Goal: Task Accomplishment & Management: Use online tool/utility

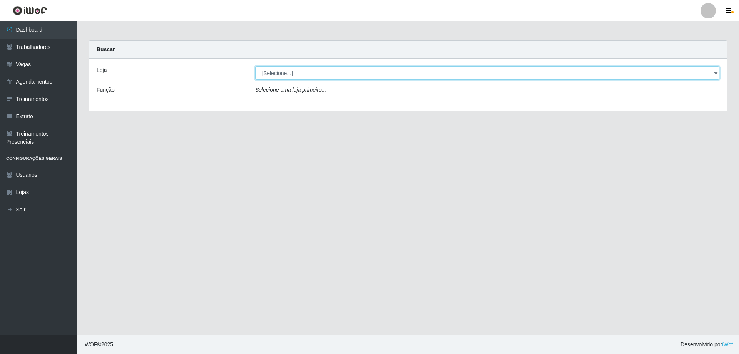
click at [382, 79] on select "[Selecione...] Seu Almoço" at bounding box center [487, 72] width 464 height 13
select select "431"
click at [255, 66] on select "[Selecione...] Seu Almoço" at bounding box center [487, 72] width 464 height 13
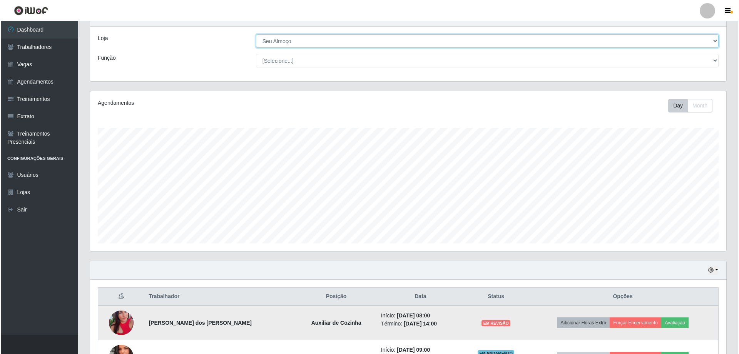
scroll to position [89, 0]
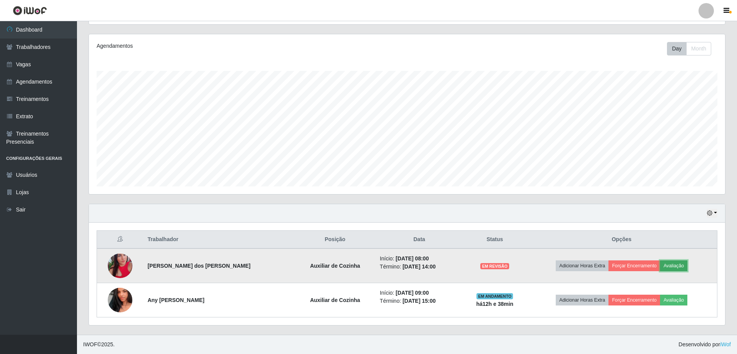
click at [678, 270] on button "Avaliação" at bounding box center [673, 265] width 27 height 11
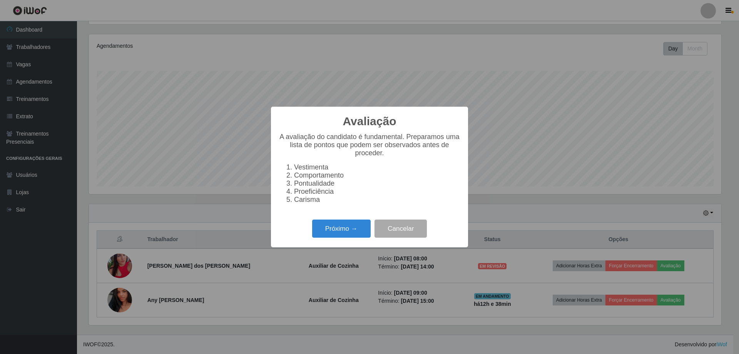
scroll to position [160, 633]
click at [338, 235] on button "Próximo →" at bounding box center [341, 228] width 59 height 18
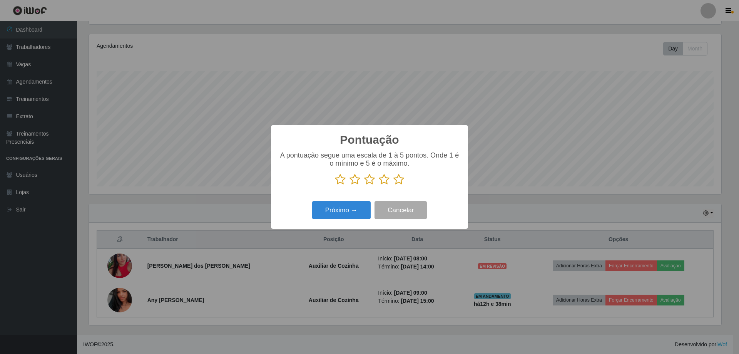
click at [401, 177] on icon at bounding box center [399, 180] width 11 height 12
click at [394, 185] on input "radio" at bounding box center [394, 185] width 0 height 0
click at [349, 214] on button "Próximo →" at bounding box center [341, 210] width 59 height 18
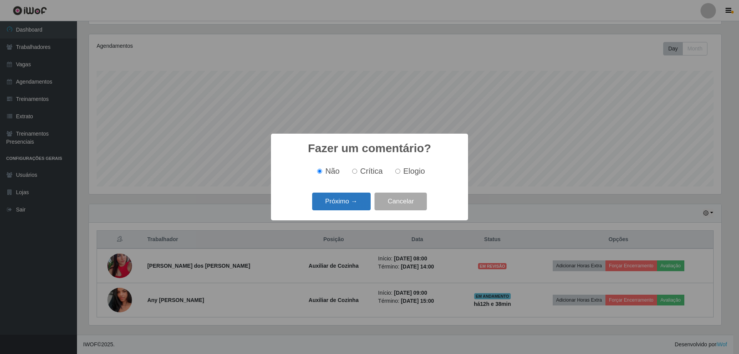
click at [361, 201] on button "Próximo →" at bounding box center [341, 202] width 59 height 18
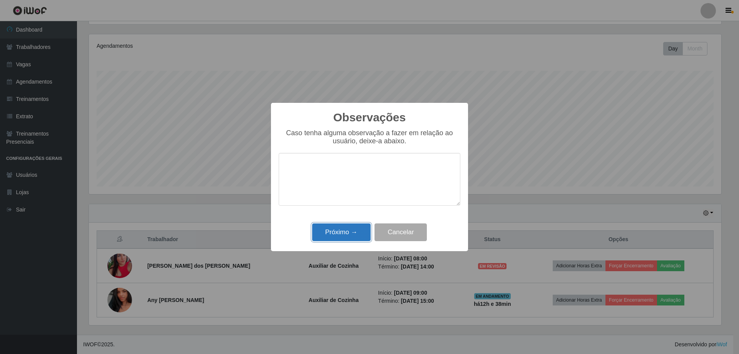
click at [347, 235] on button "Próximo →" at bounding box center [341, 232] width 59 height 18
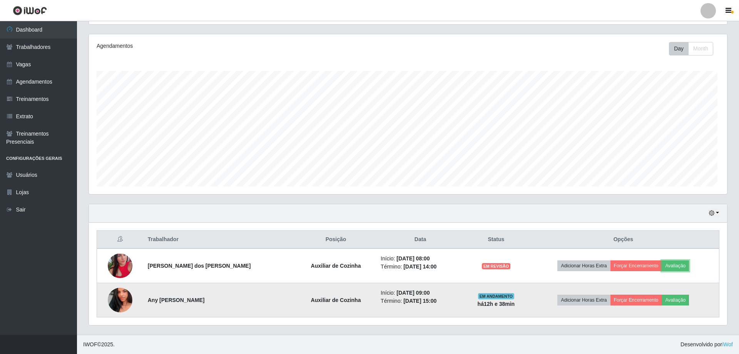
scroll to position [160, 637]
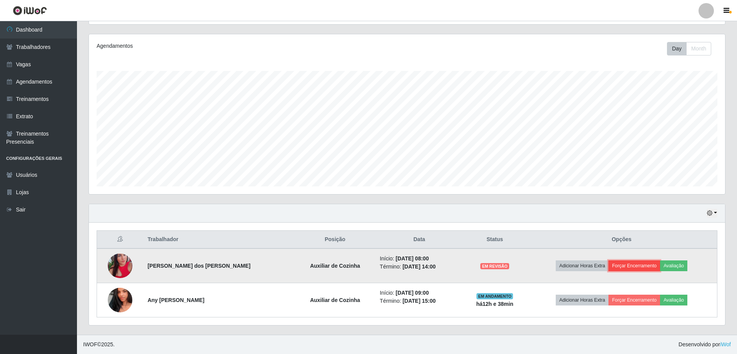
click at [629, 268] on button "Forçar Encerramento" at bounding box center [635, 265] width 52 height 11
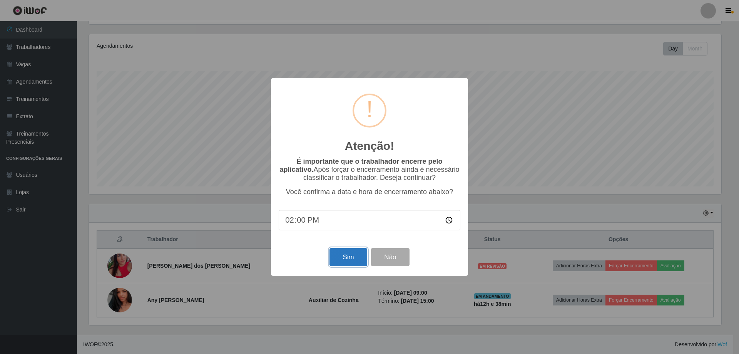
click at [347, 261] on button "Sim" at bounding box center [348, 257] width 37 height 18
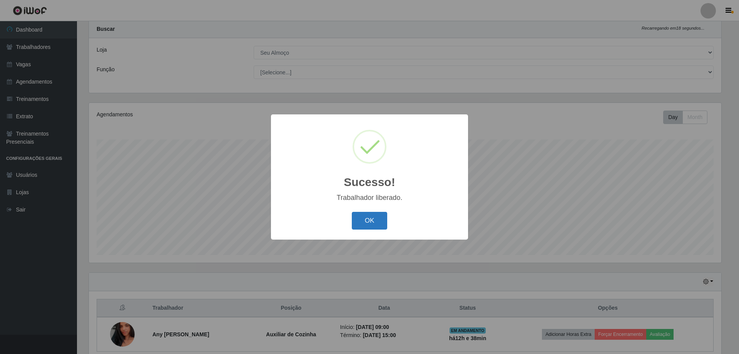
click at [372, 221] on button "OK" at bounding box center [370, 221] width 36 height 18
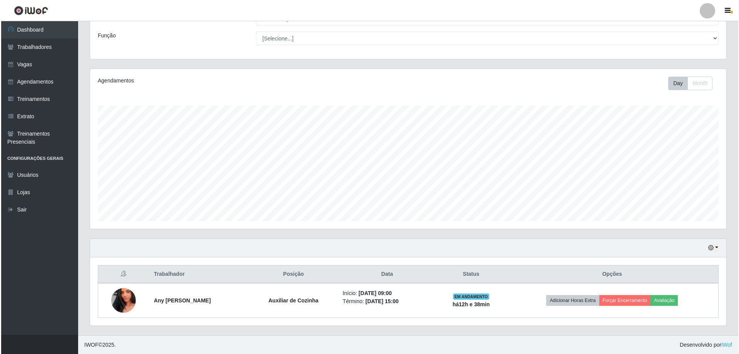
scroll to position [55, 0]
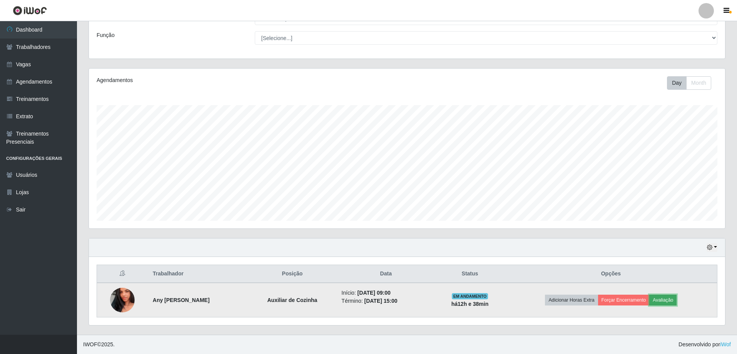
click at [676, 298] on button "Avaliação" at bounding box center [663, 300] width 27 height 11
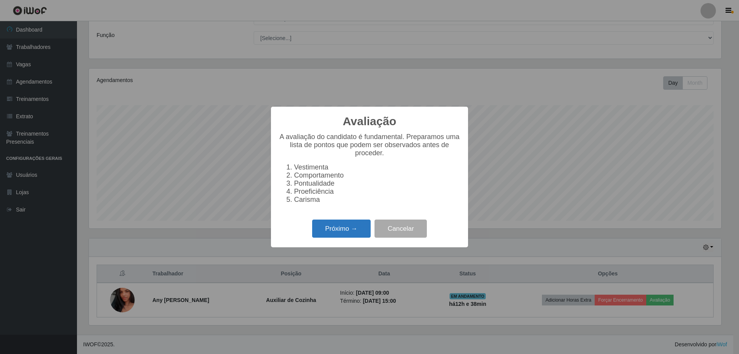
click at [348, 235] on button "Próximo →" at bounding box center [341, 228] width 59 height 18
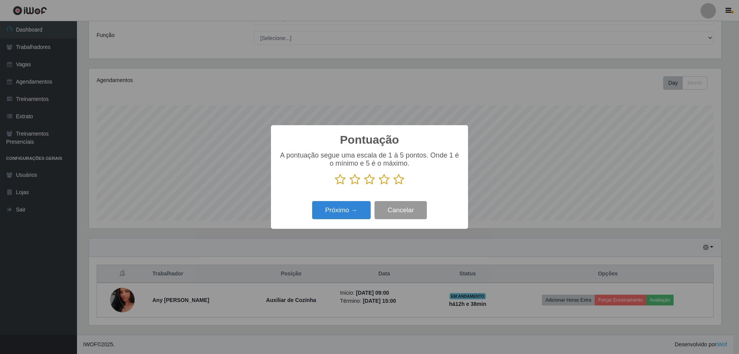
scroll to position [384912, 384439]
click at [398, 176] on icon at bounding box center [399, 180] width 11 height 12
click at [394, 185] on input "radio" at bounding box center [394, 185] width 0 height 0
click at [356, 213] on button "Próximo →" at bounding box center [341, 210] width 59 height 18
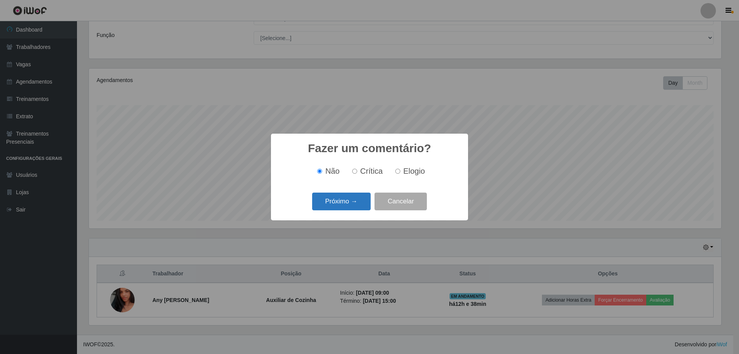
click at [350, 206] on button "Próximo →" at bounding box center [341, 202] width 59 height 18
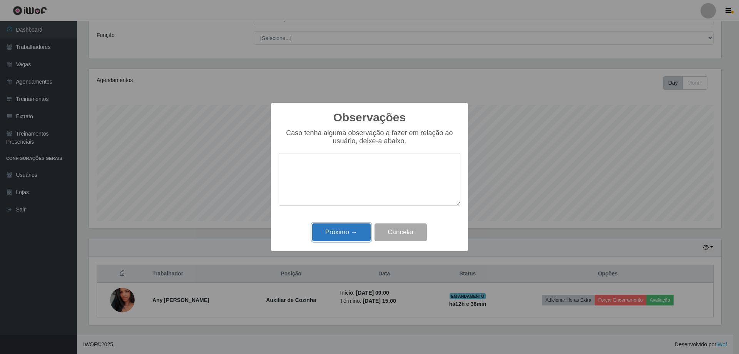
click at [353, 236] on button "Próximo →" at bounding box center [341, 232] width 59 height 18
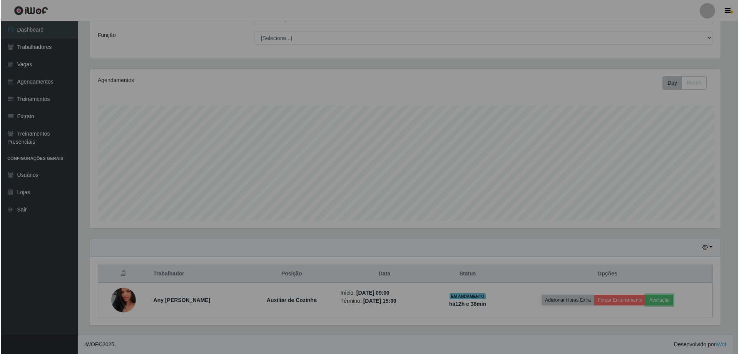
scroll to position [160, 637]
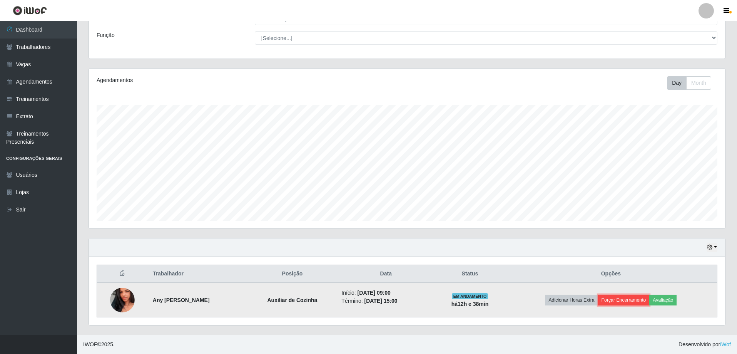
click at [627, 304] on button "Forçar Encerramento" at bounding box center [624, 300] width 52 height 11
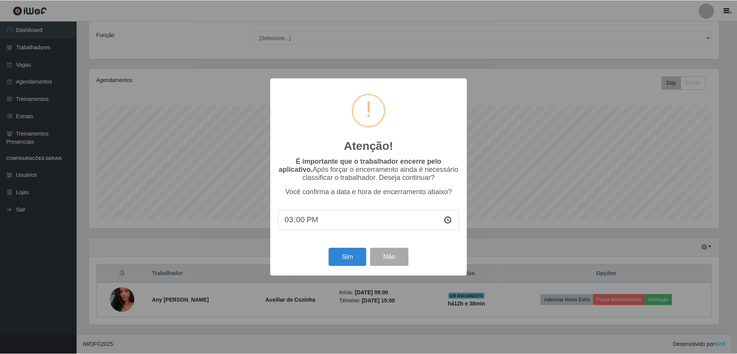
scroll to position [160, 633]
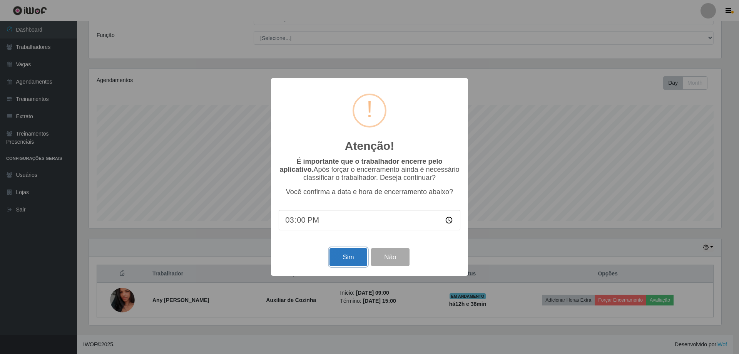
click at [354, 259] on button "Sim" at bounding box center [348, 257] width 37 height 18
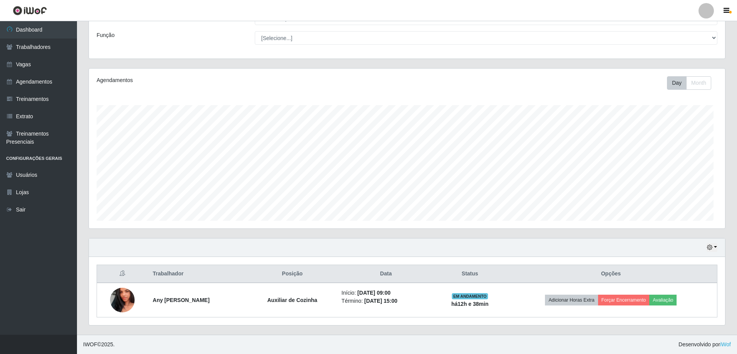
scroll to position [0, 0]
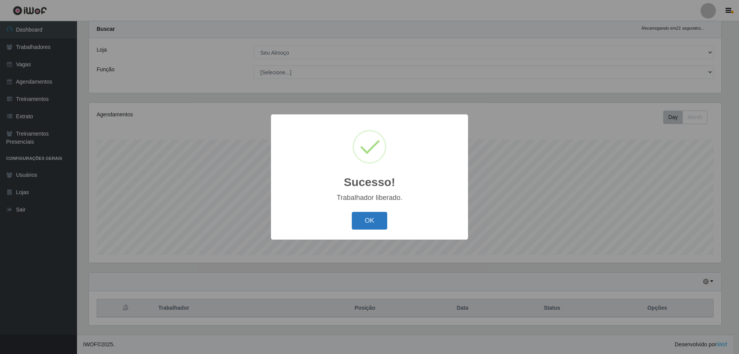
click at [366, 218] on button "OK" at bounding box center [370, 221] width 36 height 18
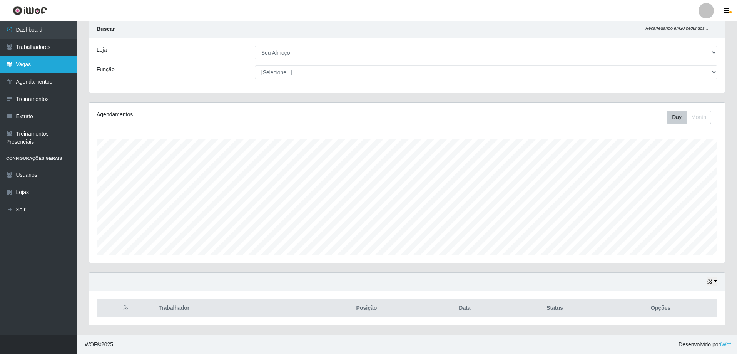
click at [49, 62] on link "Vagas" at bounding box center [38, 64] width 77 height 17
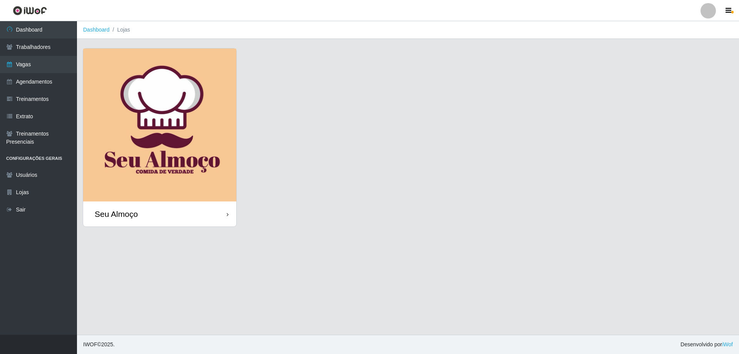
click at [175, 102] on img at bounding box center [159, 125] width 153 height 153
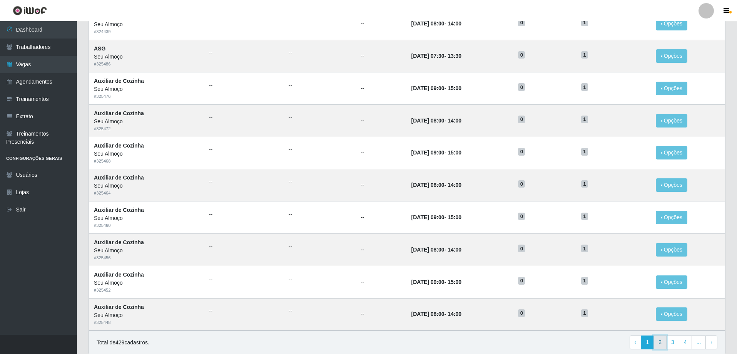
click at [658, 348] on link "2" at bounding box center [660, 342] width 13 height 14
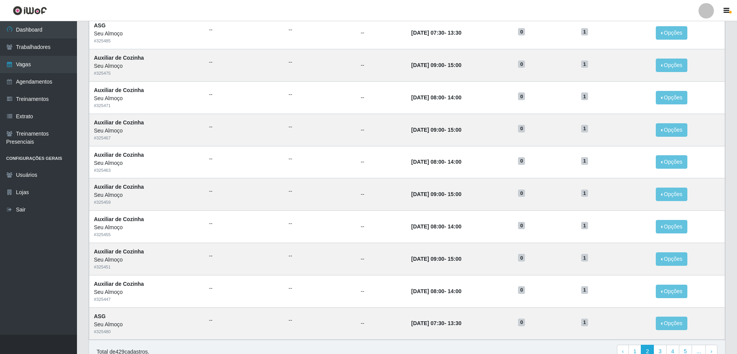
scroll to position [299, 0]
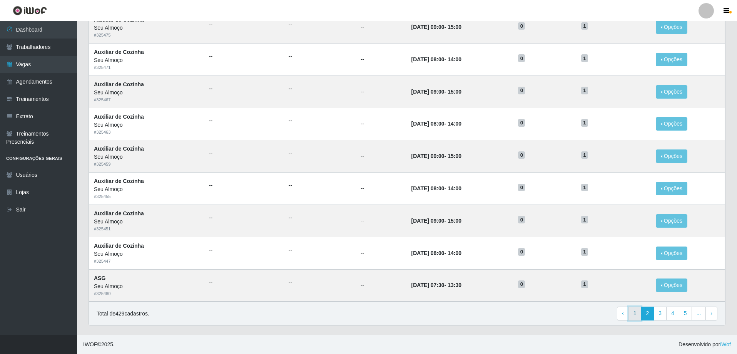
click at [639, 317] on link "1" at bounding box center [635, 314] width 13 height 14
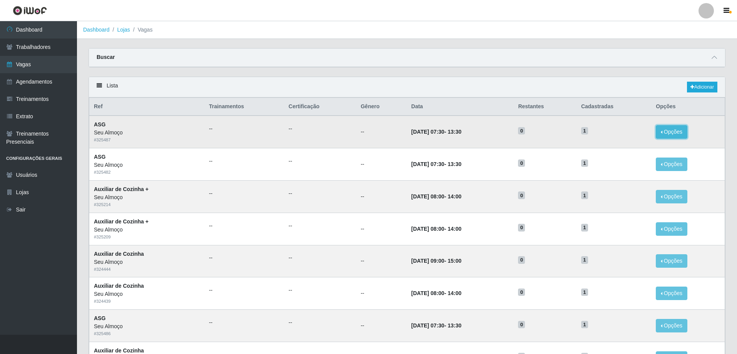
click at [677, 138] on button "Opções" at bounding box center [672, 131] width 32 height 13
click at [611, 133] on link "Editar" at bounding box center [613, 133] width 22 height 6
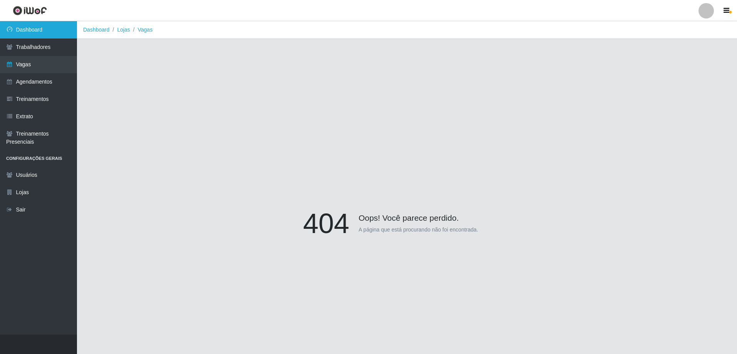
click at [36, 29] on link "Dashboard" at bounding box center [38, 29] width 77 height 17
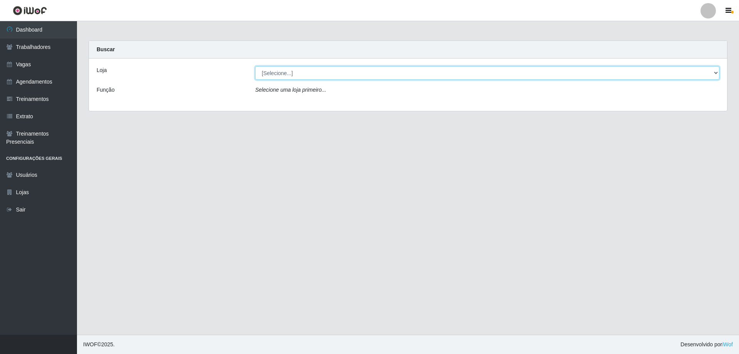
click at [274, 76] on select "[Selecione...] Seu Almoço" at bounding box center [487, 72] width 464 height 13
select select "431"
click at [255, 66] on select "[Selecione...] Seu Almoço" at bounding box center [487, 72] width 464 height 13
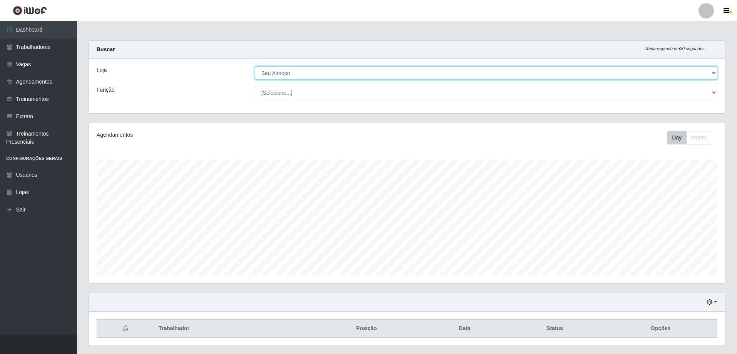
scroll to position [160, 637]
